Goal: Information Seeking & Learning: Learn about a topic

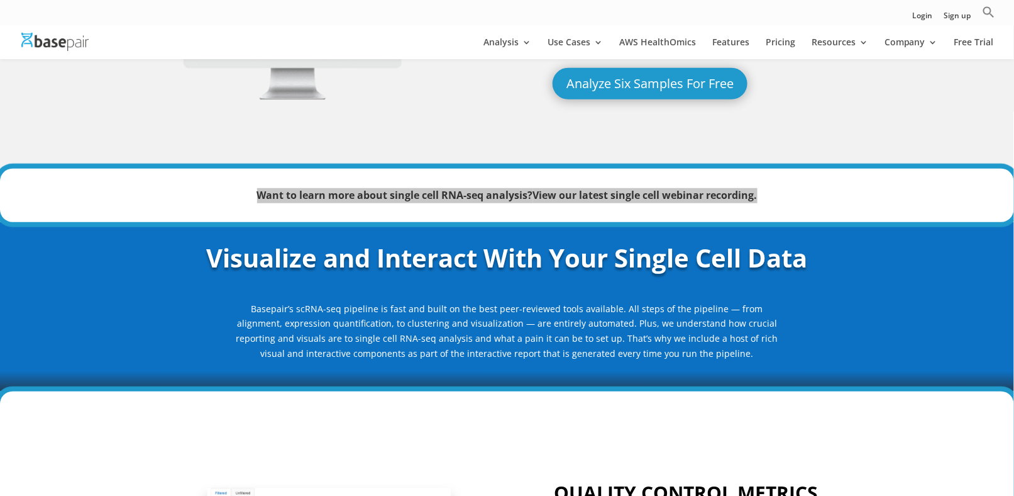
scroll to position [189, 0]
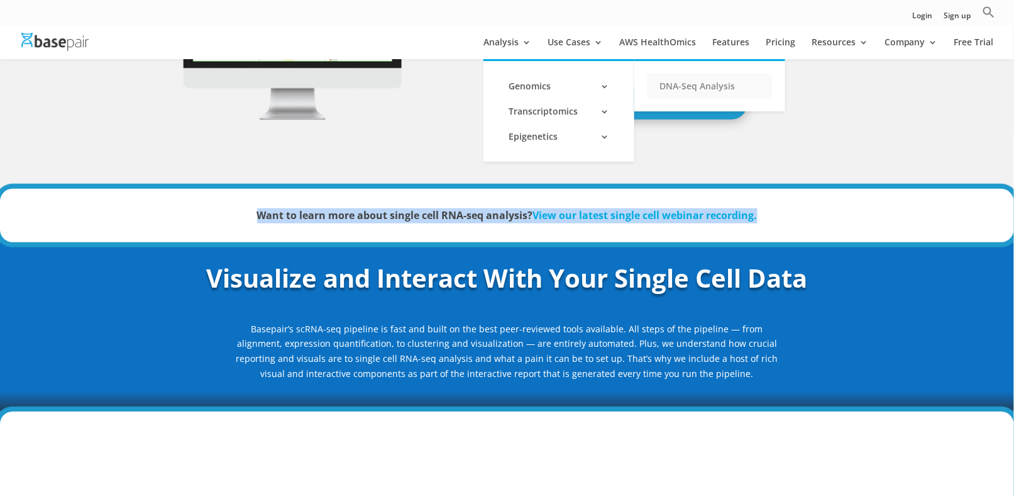
click at [685, 82] on link "DNA-Seq Analysis" at bounding box center [710, 86] width 126 height 25
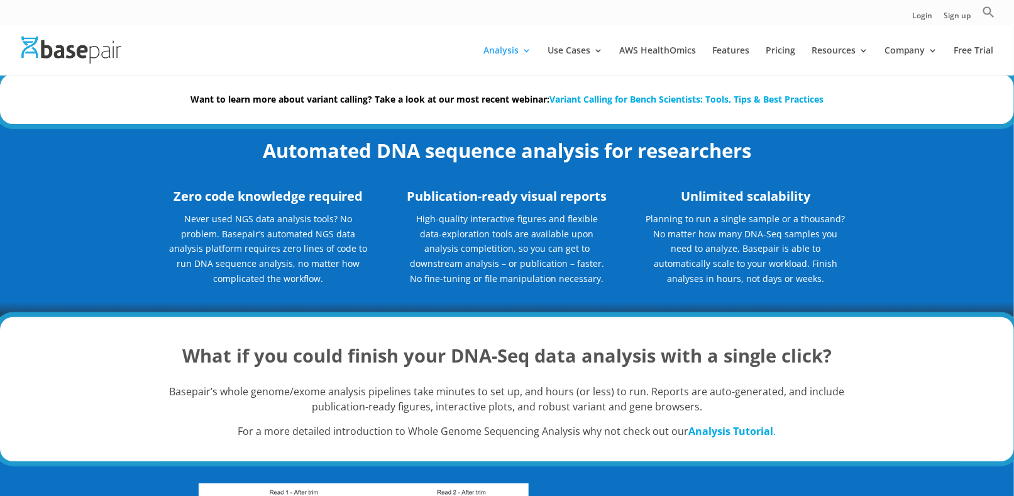
click at [233, 146] on h2 "Automated DNA sequence analysis for researchers" at bounding box center [507, 153] width 679 height 35
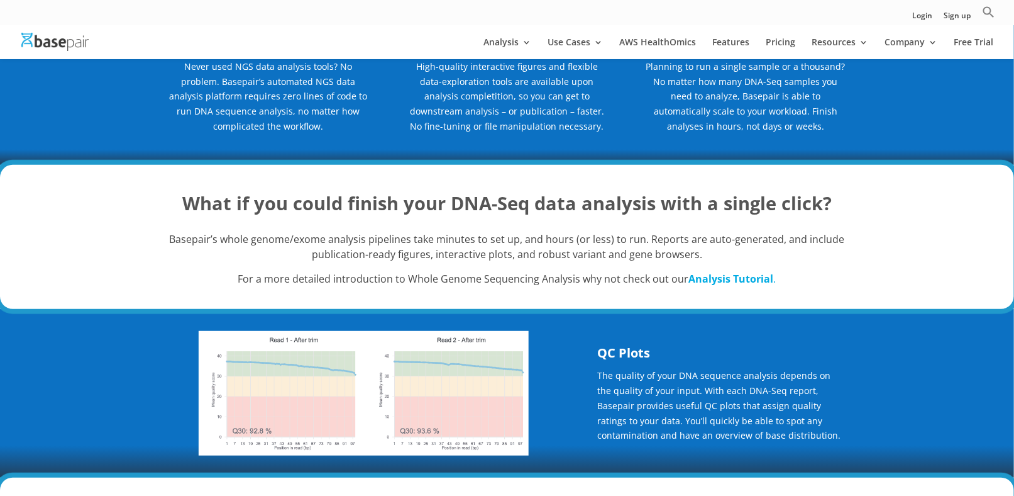
scroll to position [189, 0]
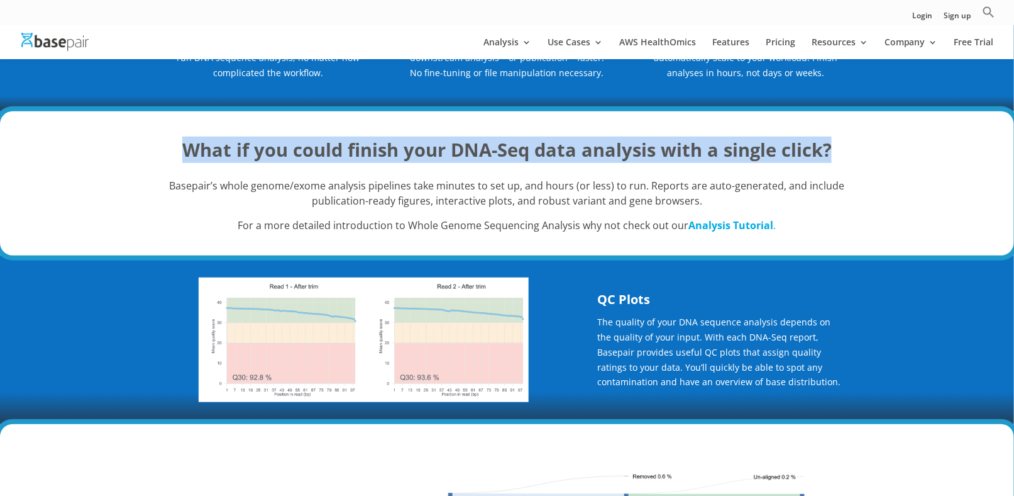
drag, startPoint x: 840, startPoint y: 147, endPoint x: 174, endPoint y: 133, distance: 666.1
click at [174, 133] on div "What if you could finish your DNA-Seq data analysis with a single click? Basepa…" at bounding box center [507, 183] width 1014 height 144
copy strong "What if you could finish your DNA-Seq data analysis with a single click?"
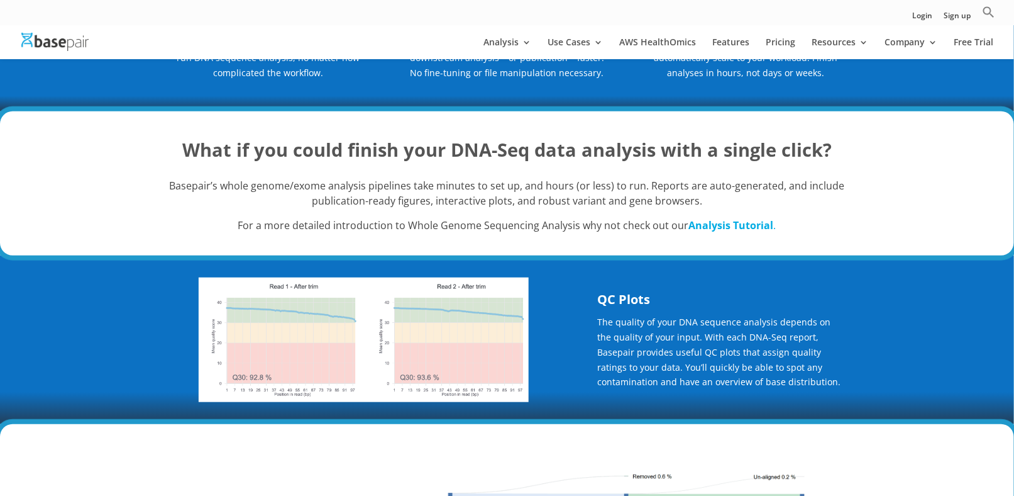
click at [423, 193] on p "Basepair’s whole genome/exome analysis pipelines take minutes to set up, and ho…" at bounding box center [507, 199] width 679 height 40
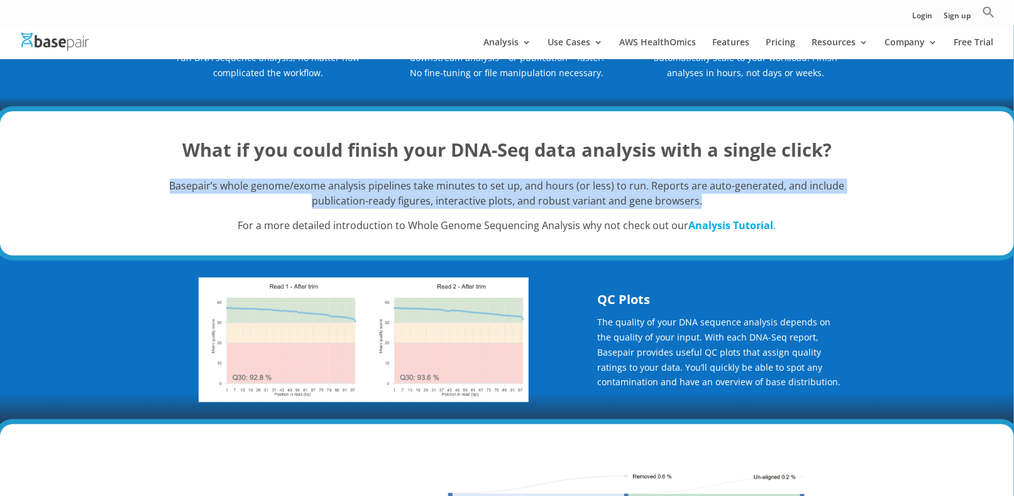
drag, startPoint x: 164, startPoint y: 183, endPoint x: 734, endPoint y: 201, distance: 570.0
click at [734, 201] on div "What if you could finish your DNA-Seq data analysis with a single click? Basepa…" at bounding box center [507, 183] width 1014 height 144
copy p "Basepair’s whole genome/exome analysis pipelines take minutes to set up, and ho…"
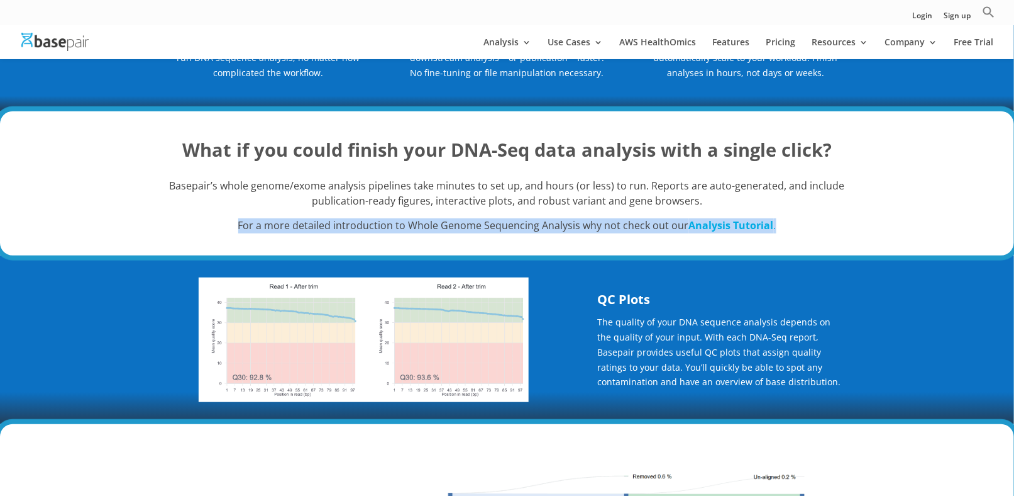
drag, startPoint x: 787, startPoint y: 224, endPoint x: 227, endPoint y: 220, distance: 559.7
click at [227, 220] on p "For a more detailed introduction to Whole Genome Sequencing Analysis why not ch…" at bounding box center [507, 225] width 679 height 15
copy p "For a more detailed introduction to Whole Genome Sequencing Analysis why not ch…"
